Goal: Find specific page/section: Find specific page/section

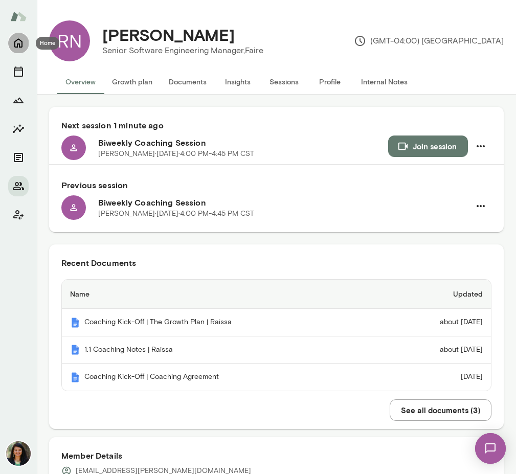
click at [17, 45] on icon "Home" at bounding box center [18, 43] width 8 height 9
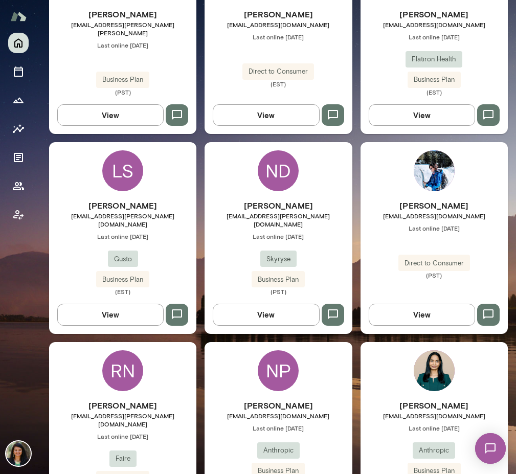
scroll to position [447, 0]
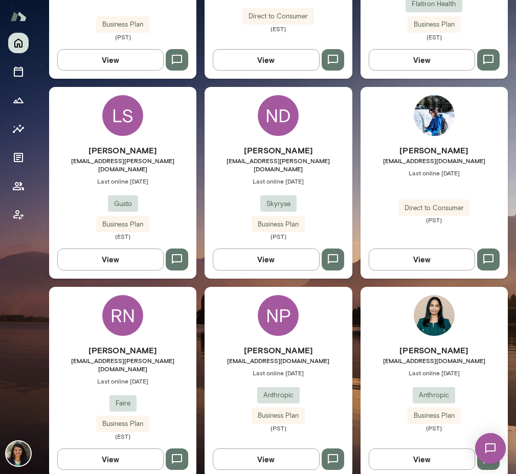
click at [108, 448] on button "View" at bounding box center [110, 458] width 106 height 21
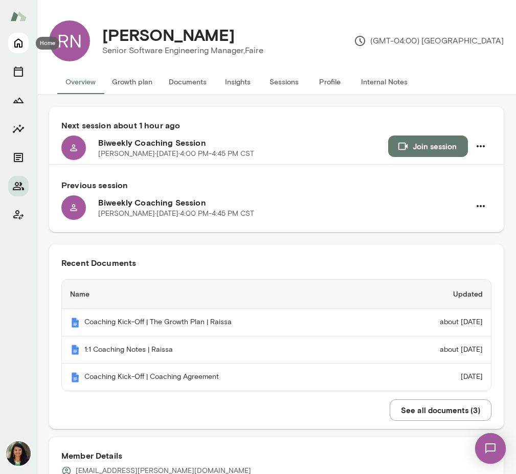
click at [17, 42] on icon "Home" at bounding box center [18, 43] width 12 height 12
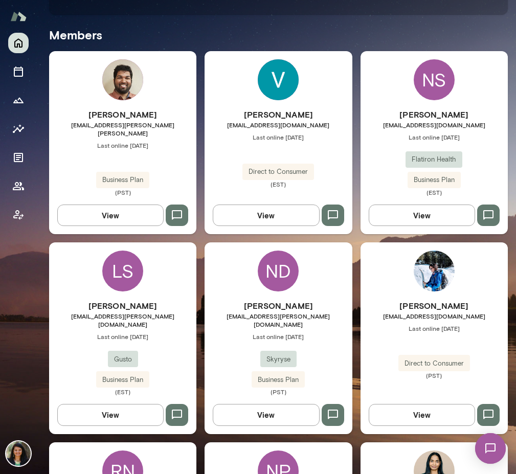
scroll to position [291, 0]
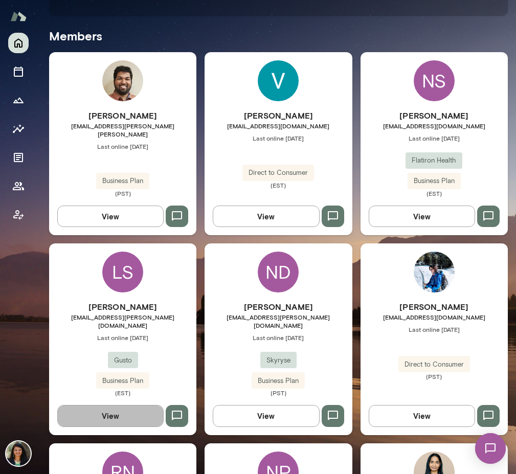
click at [126, 414] on button "View" at bounding box center [110, 415] width 106 height 21
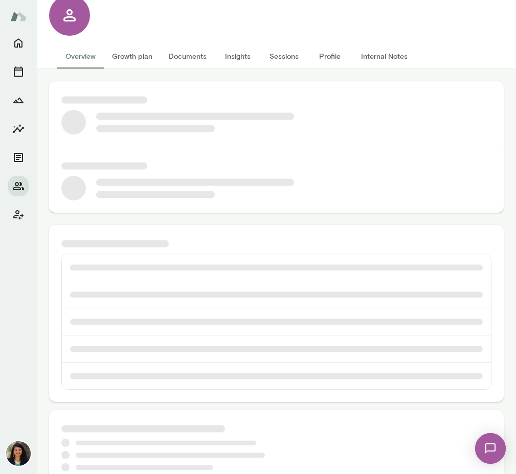
scroll to position [28, 0]
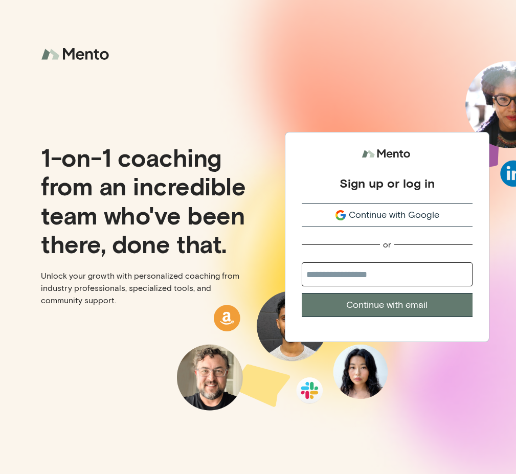
click at [364, 216] on span "Continue with Google" at bounding box center [394, 215] width 90 height 14
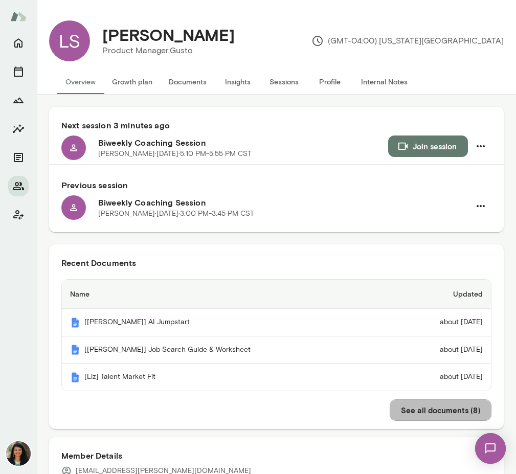
click at [434, 415] on button "See all documents ( 8 )" at bounding box center [440, 409] width 102 height 21
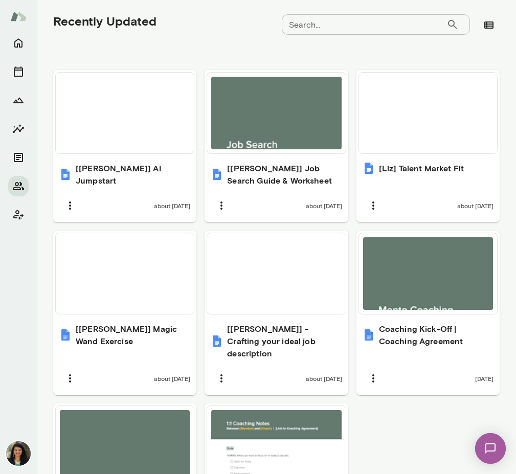
scroll to position [442, 0]
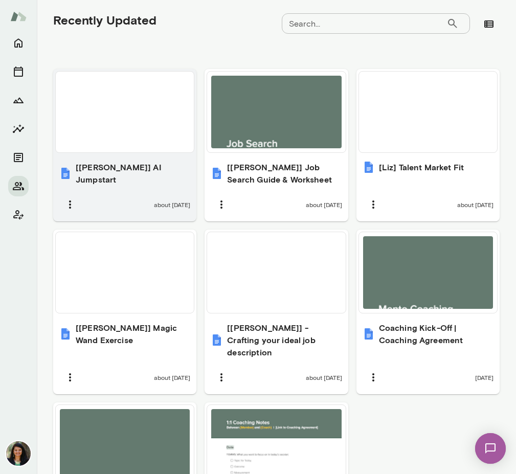
click at [156, 167] on div "[Liz] AI Jumpstart" at bounding box center [124, 173] width 131 height 25
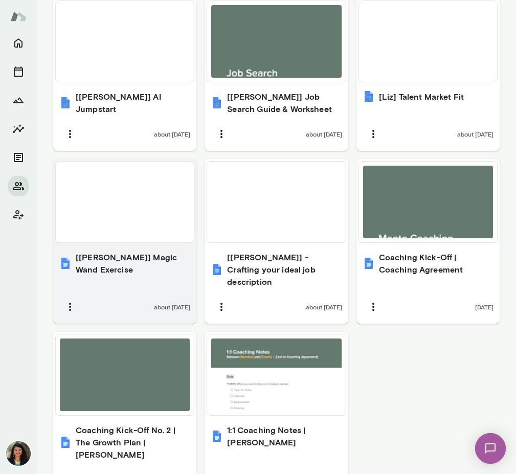
scroll to position [520, 0]
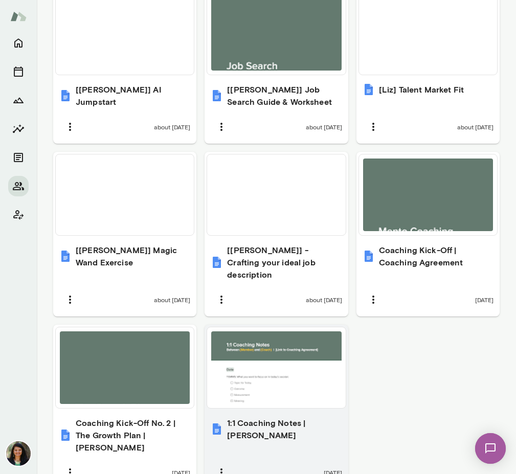
click at [255, 382] on div at bounding box center [276, 367] width 130 height 73
